Goal: Task Accomplishment & Management: Complete application form

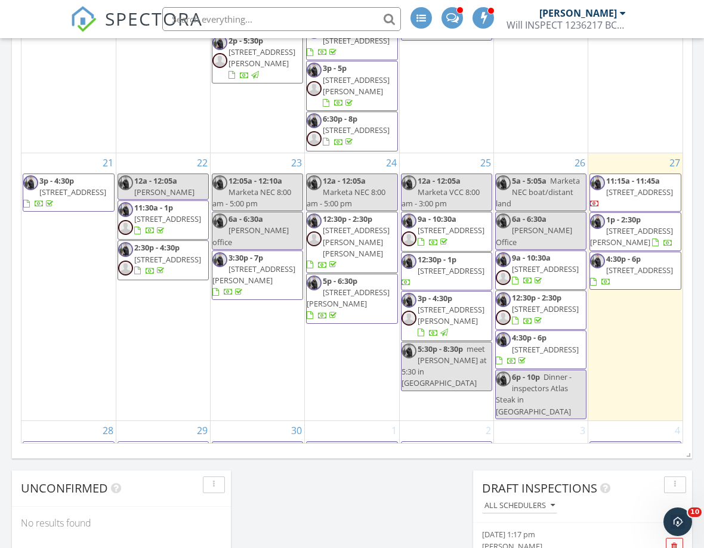
scroll to position [156, 0]
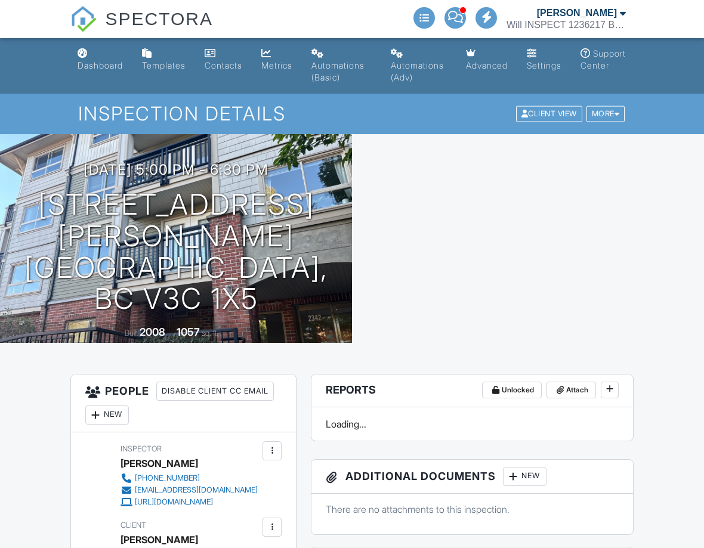
click at [104, 75] on link "Dashboard" at bounding box center [100, 60] width 55 height 34
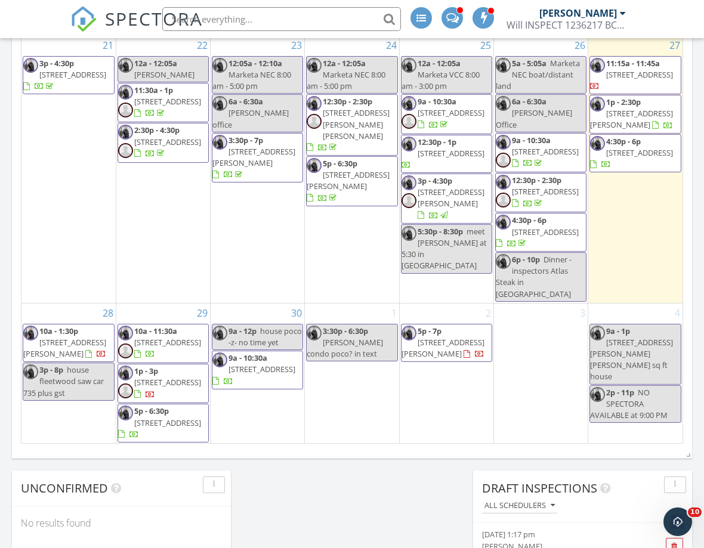
scroll to position [974, 0]
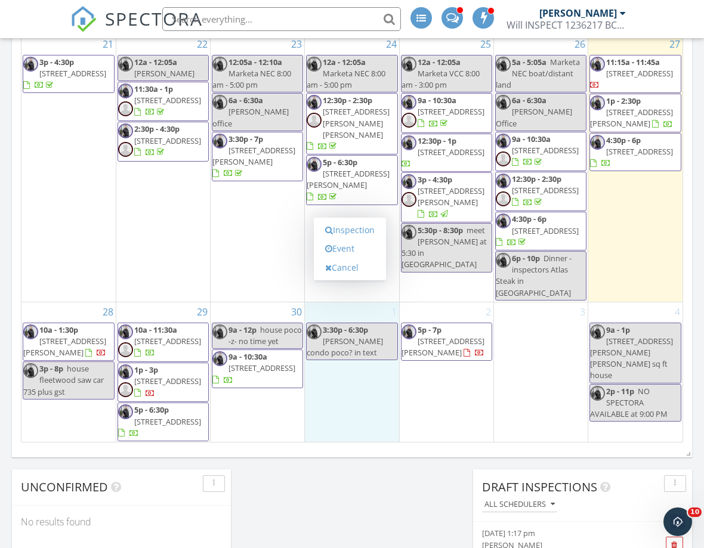
click at [355, 255] on link "Event" at bounding box center [349, 248] width 61 height 19
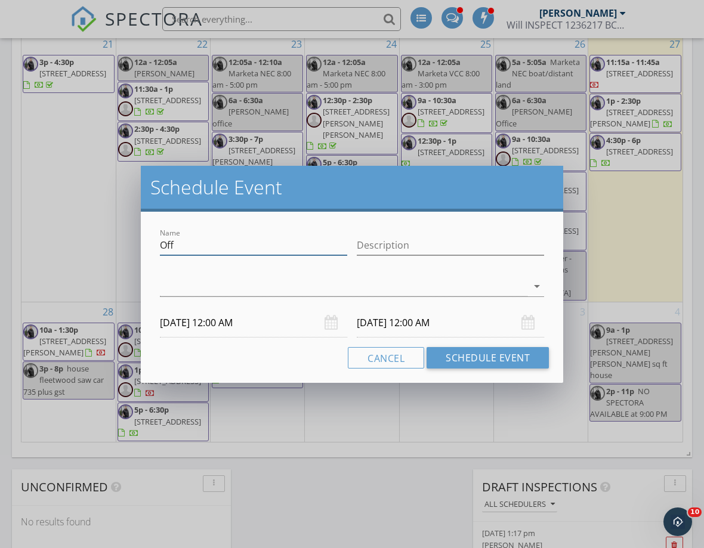
click at [192, 242] on input "Off" at bounding box center [253, 246] width 187 height 20
type input "O"
type input "a"
type input "condo client of alison"
click at [539, 296] on div "arrow_drop_down" at bounding box center [352, 287] width 384 height 20
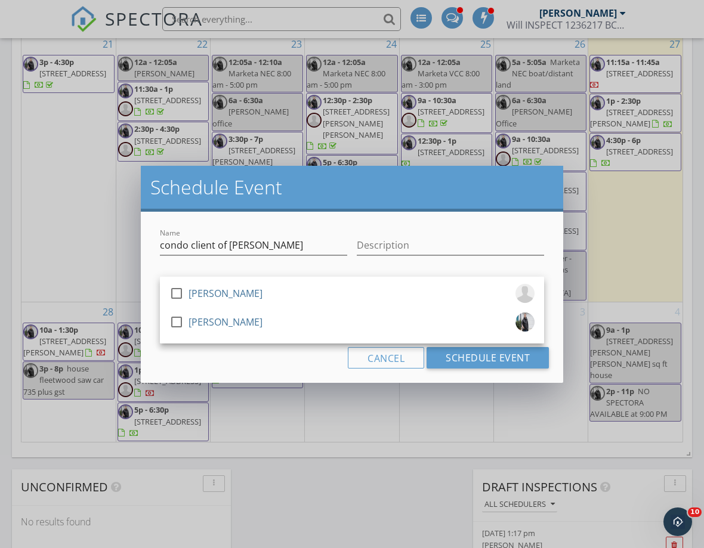
click at [169, 332] on link "check_box_outline_blank William Soldat" at bounding box center [352, 324] width 384 height 29
click at [312, 183] on h2 "Schedule Event" at bounding box center [351, 187] width 403 height 24
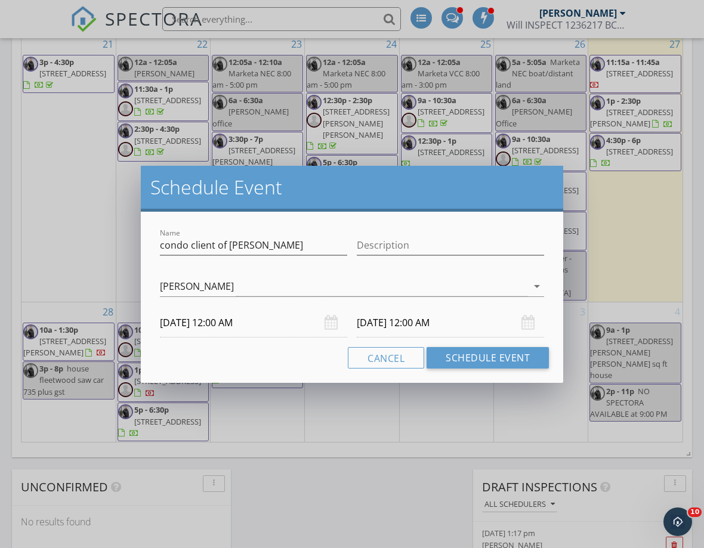
click at [233, 329] on body "SPECTORA William Soldat Will INSPECT 1236217 BC LTD Role: Inspector Change Role…" at bounding box center [352, 94] width 704 height 2136
click at [233, 328] on body "SPECTORA William Soldat Will INSPECT 1236217 BC LTD Role: Inspector Change Role…" at bounding box center [352, 94] width 704 height 2136
click at [218, 330] on body "SPECTORA William Soldat Will INSPECT 1236217 BC LTD Role: Inspector Change Role…" at bounding box center [352, 94] width 704 height 2136
click at [224, 326] on body "SPECTORA William Soldat Will INSPECT 1236217 BC LTD Role: Inspector Change Role…" at bounding box center [352, 94] width 704 height 2136
click at [225, 326] on body "SPECTORA William Soldat Will INSPECT 1236217 BC LTD Role: Inspector Change Role…" at bounding box center [352, 94] width 704 height 2136
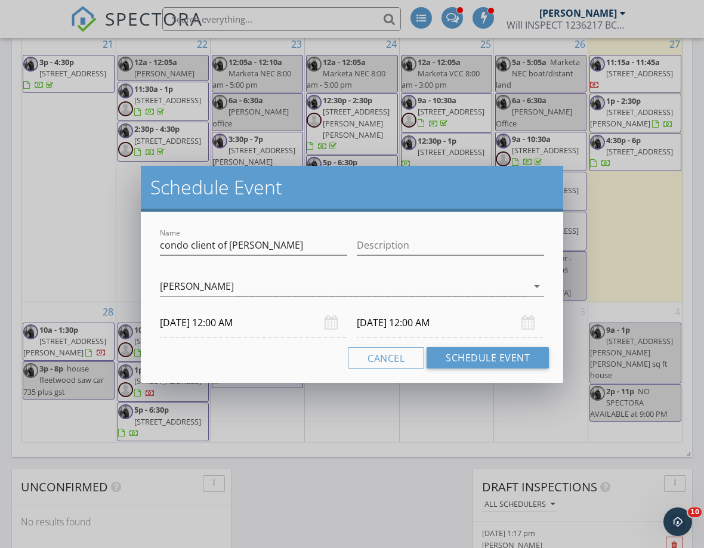
click at [239, 329] on body "SPECTORA William Soldat Will INSPECT 1236217 BC LTD Role: Inspector Change Role…" at bounding box center [352, 94] width 704 height 2136
click at [322, 188] on h2 "Schedule Event" at bounding box center [351, 187] width 403 height 24
click at [213, 333] on body "SPECTORA William Soldat Will INSPECT 1236217 BC LTD Role: Inspector Change Role…" at bounding box center [352, 94] width 704 height 2136
click at [236, 323] on input "10/01/2025 12:00 AM" at bounding box center [253, 322] width 187 height 29
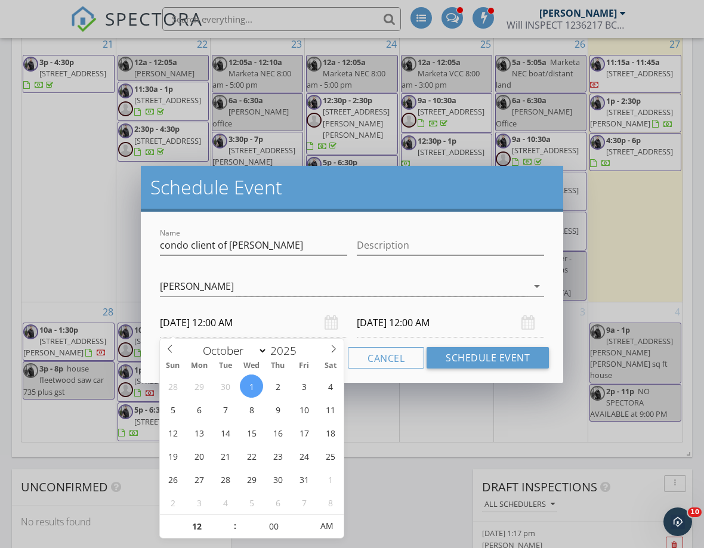
click at [236, 323] on input "10/01/2025 12:00 AM" at bounding box center [253, 322] width 187 height 29
click at [203, 527] on input "12" at bounding box center [196, 527] width 73 height 24
type input "9"
click at [325, 196] on h2 "Schedule Event" at bounding box center [351, 187] width 403 height 24
type input "10/01/2025 9:00 AM"
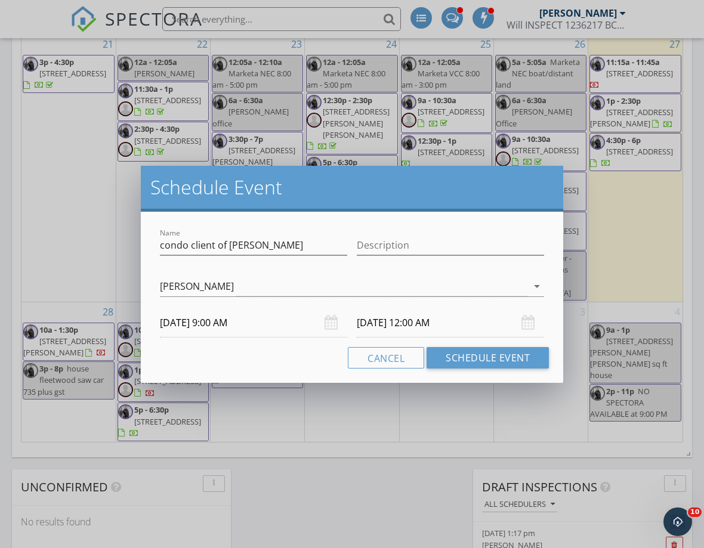
type input "09"
click at [402, 325] on input "10/02/2025 9:00 AM" at bounding box center [450, 322] width 187 height 29
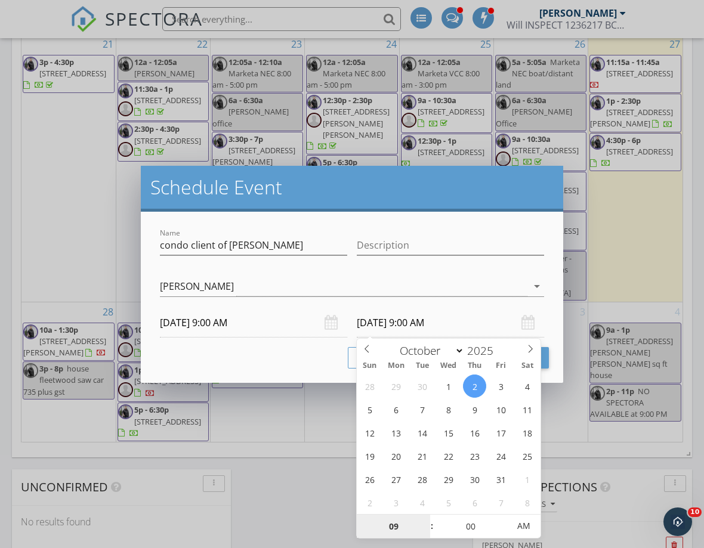
type input "10/01/2025 9:00 AM"
click at [429, 180] on h2 "Schedule Event" at bounding box center [351, 187] width 403 height 24
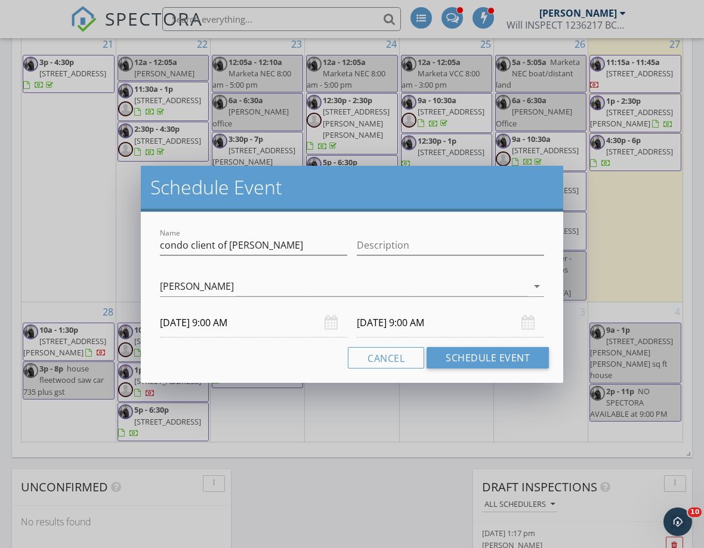
click at [422, 327] on body "SPECTORA William Soldat Will INSPECT 1236217 BC LTD Role: Inspector Change Role…" at bounding box center [352, 94] width 704 height 2136
click at [426, 318] on input "10/01/2025 9:00 AM" at bounding box center [450, 322] width 187 height 29
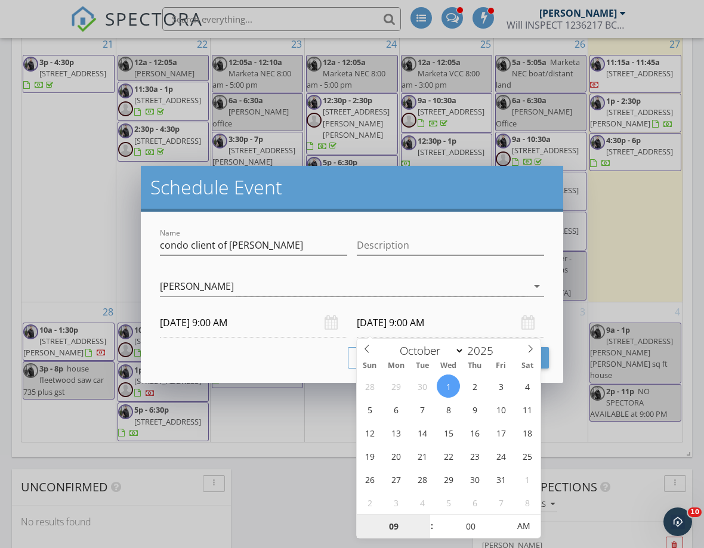
click at [388, 532] on input "09" at bounding box center [393, 527] width 73 height 24
type input "11"
click at [497, 188] on h2 "Schedule Event" at bounding box center [351, 187] width 403 height 24
type input "10/01/2025 11:00 AM"
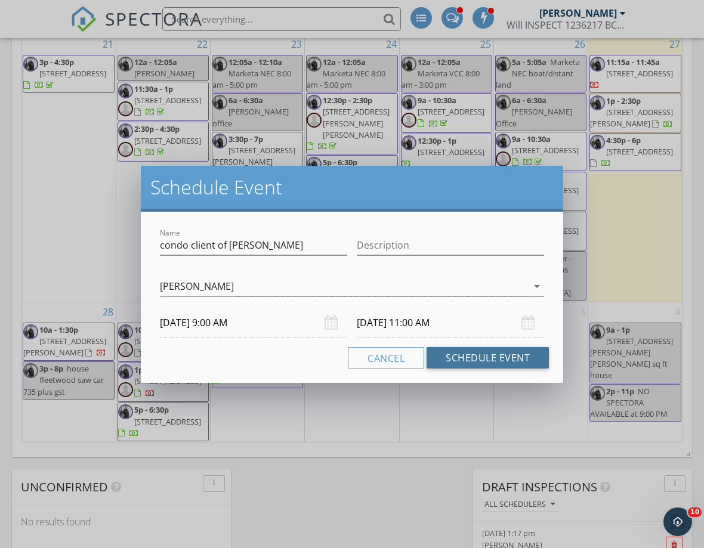
click at [487, 367] on button "Schedule Event" at bounding box center [487, 357] width 122 height 21
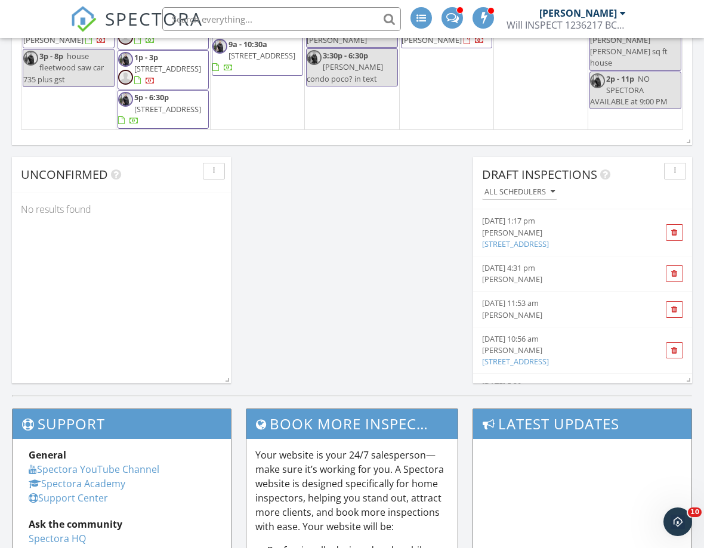
scroll to position [0, 0]
